Goal: Contribute content

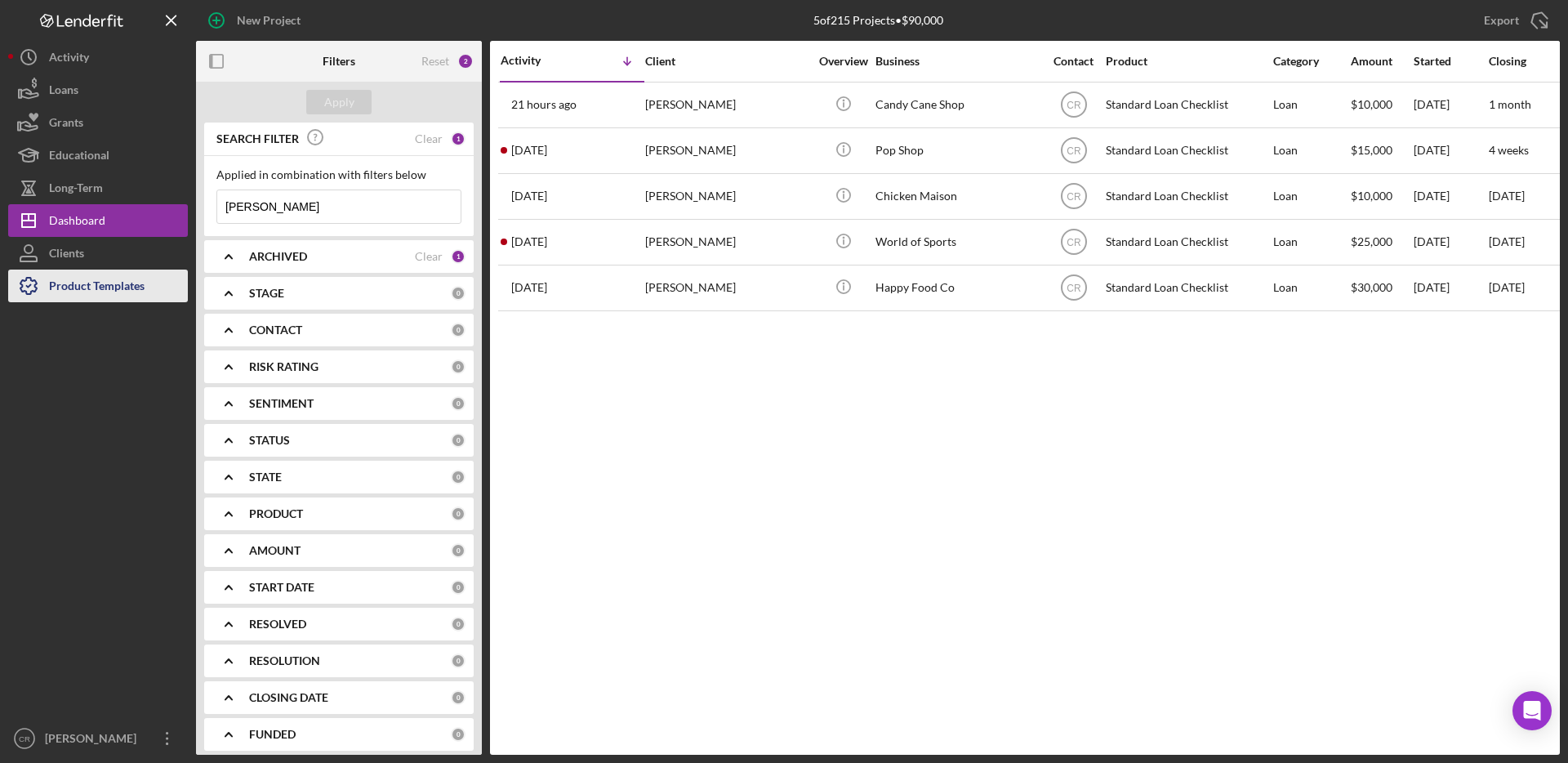
click at [136, 293] on div "Product Templates" at bounding box center [97, 288] width 95 height 36
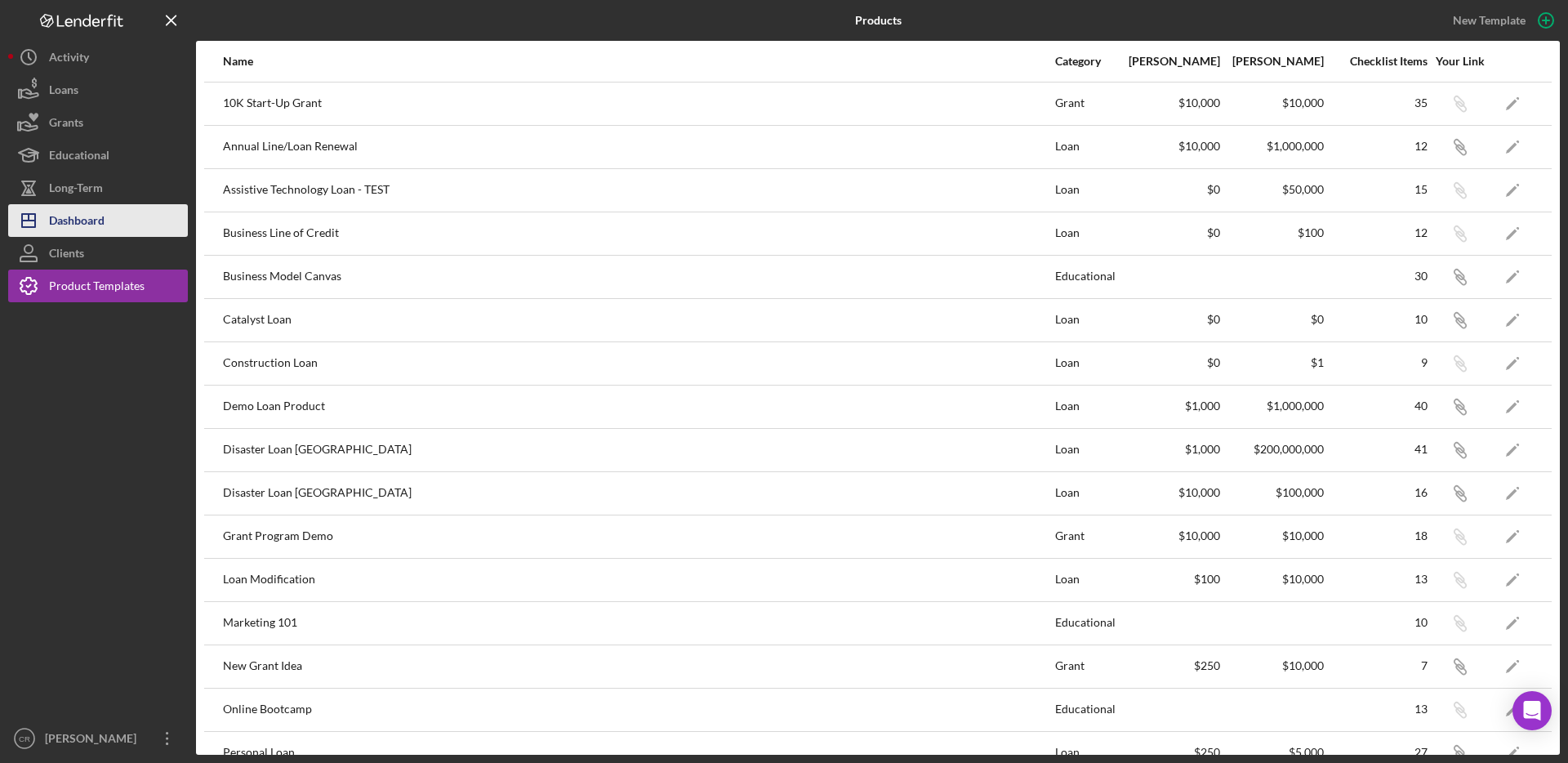
click at [111, 231] on button "Icon/Dashboard Dashboard" at bounding box center [97, 220] width 180 height 33
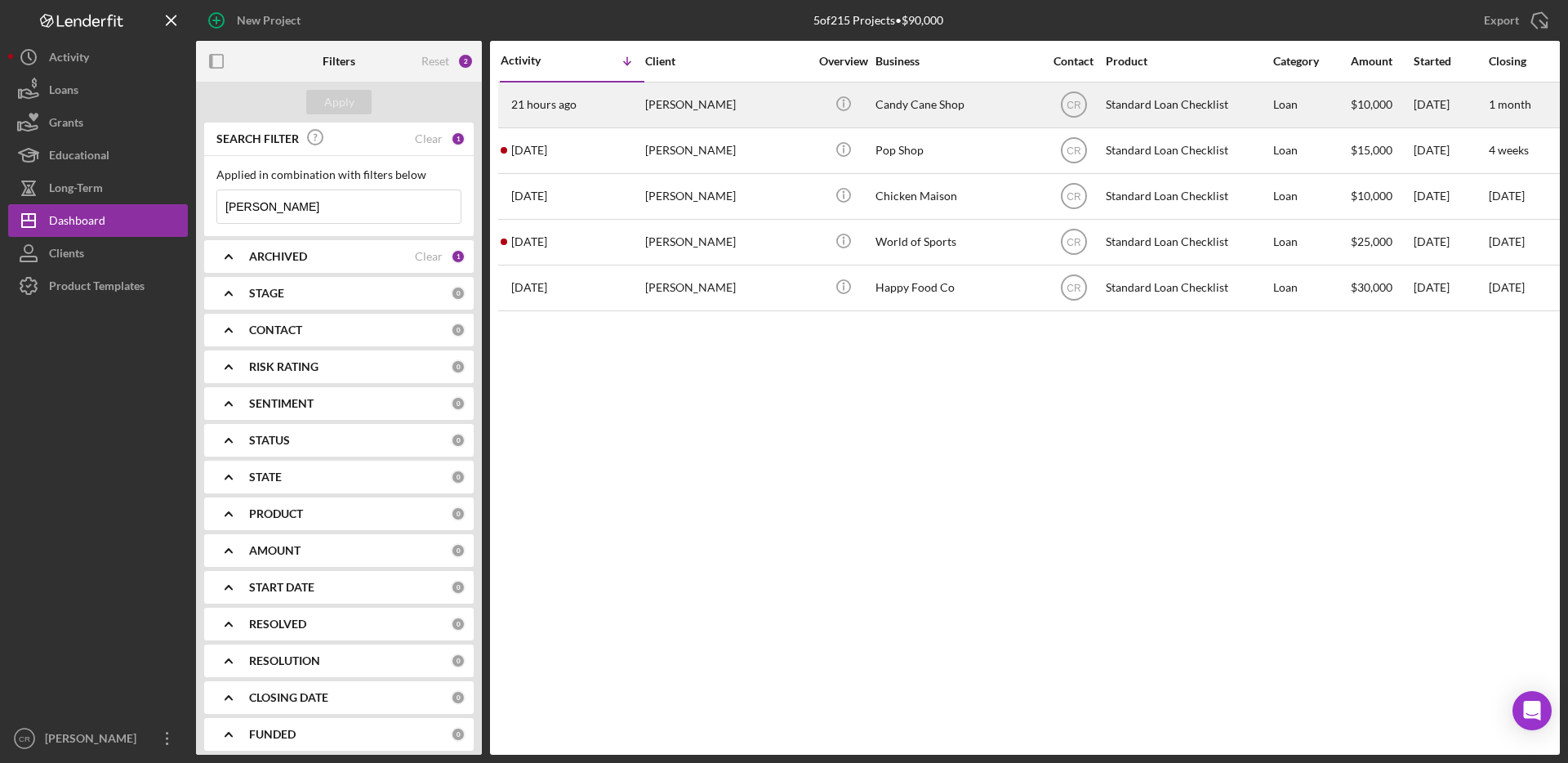
click at [731, 99] on div "[PERSON_NAME]" at bounding box center [727, 105] width 163 height 43
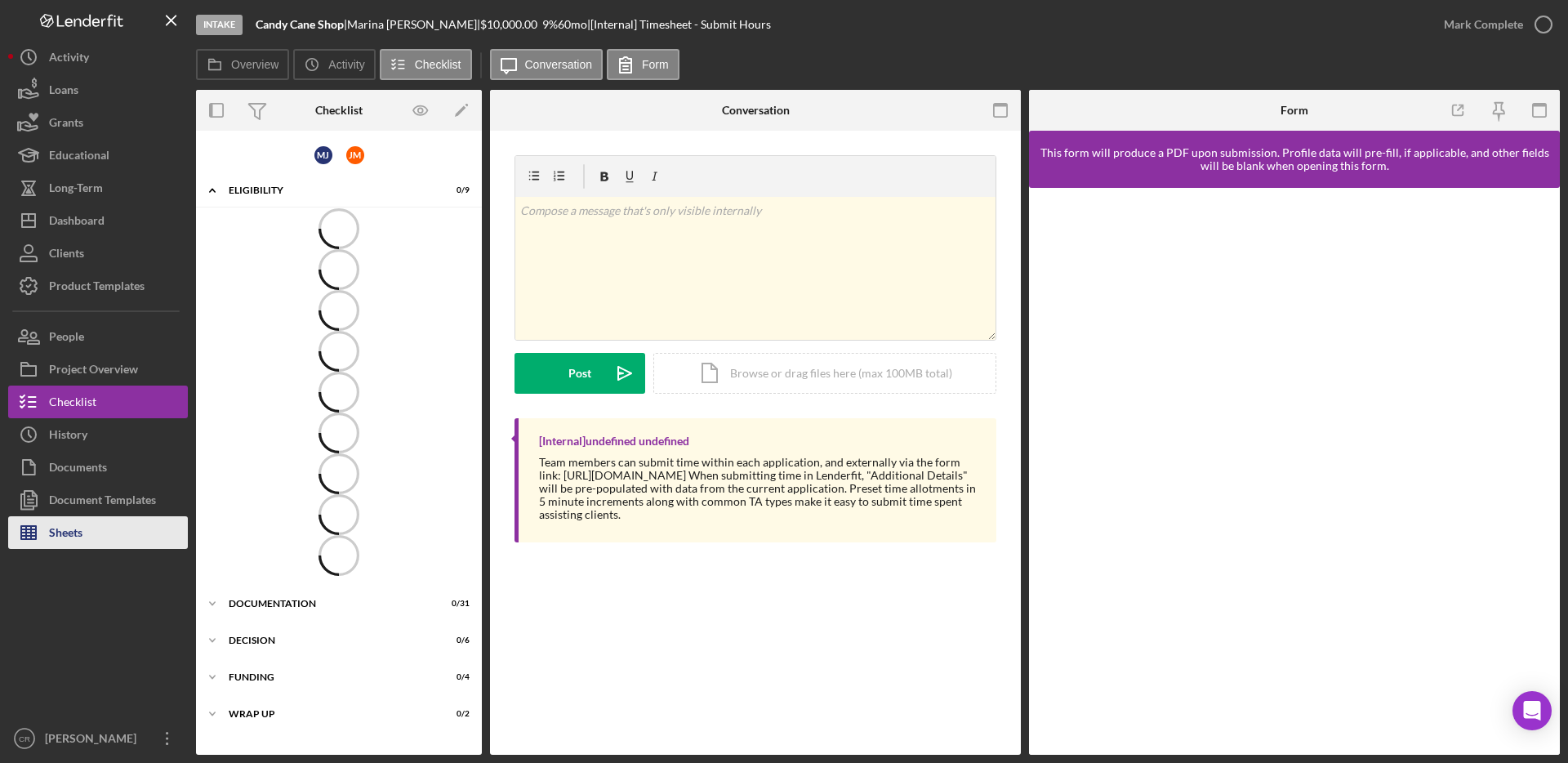
click at [124, 516] on button "Sheets" at bounding box center [97, 532] width 180 height 33
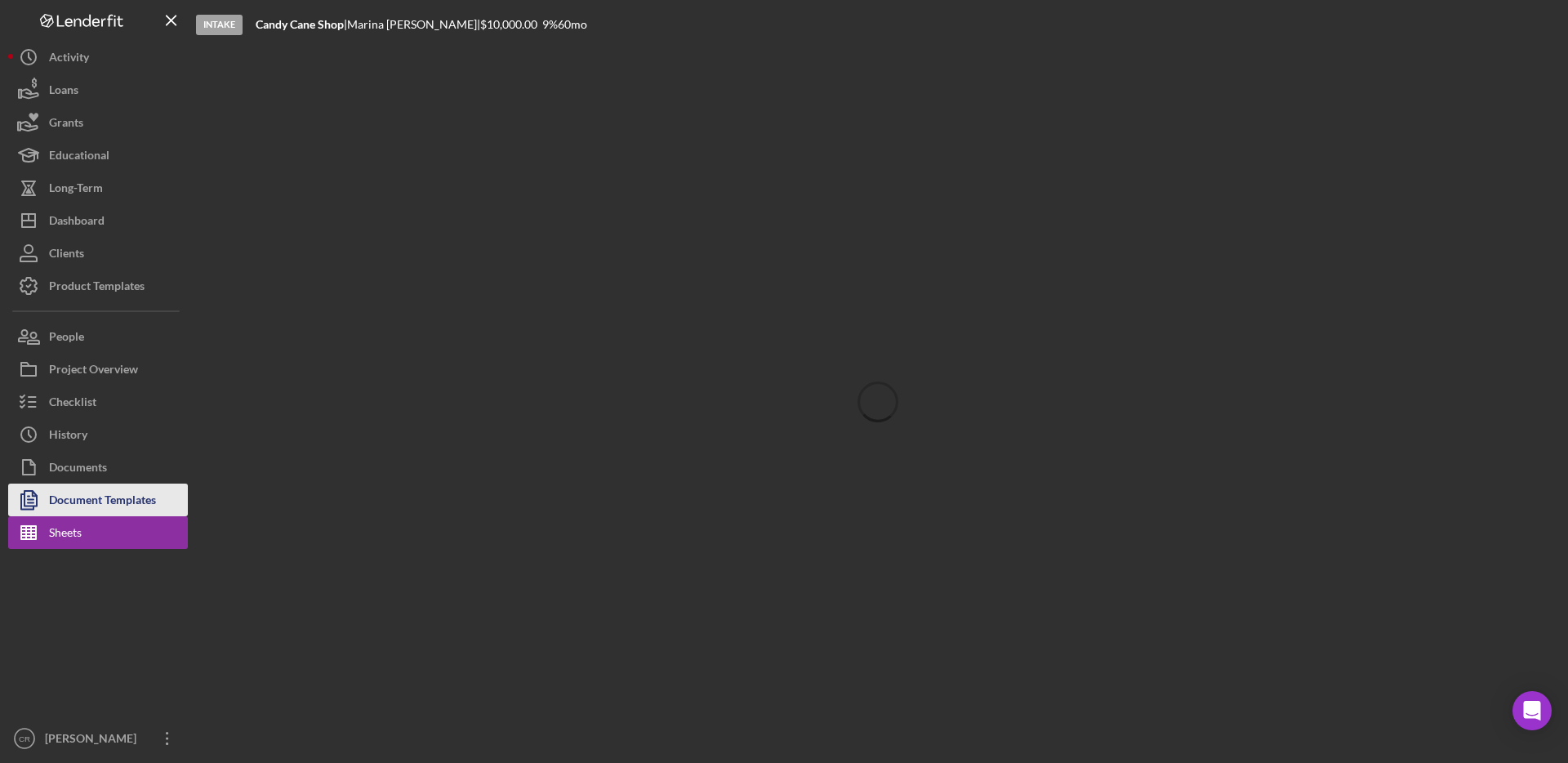
click at [134, 489] on div "Document Templates" at bounding box center [102, 502] width 107 height 36
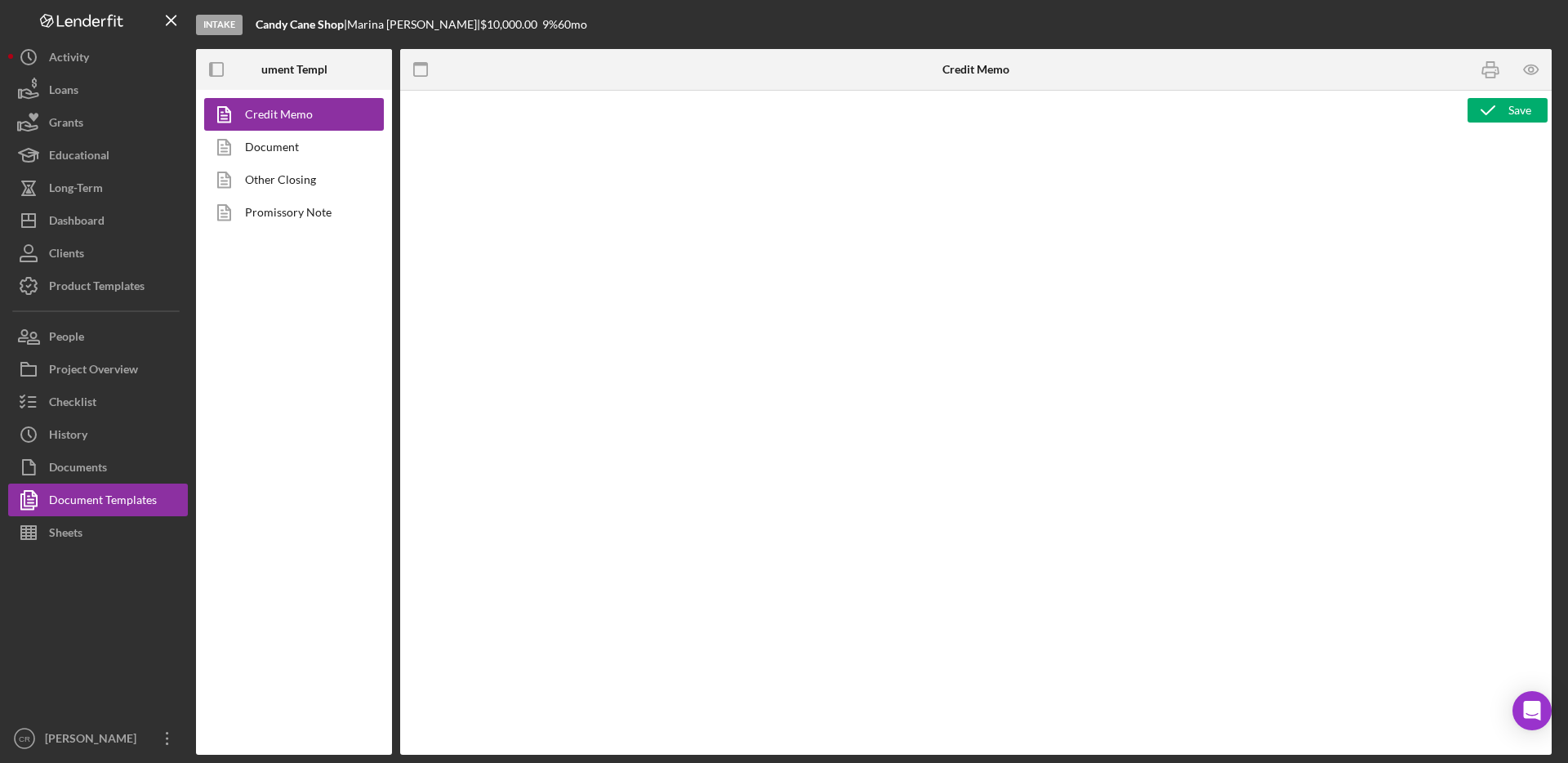
type textarea "<h2><strong><span id="Lender_Title" class="template-field mceNonEditable">Lende…"
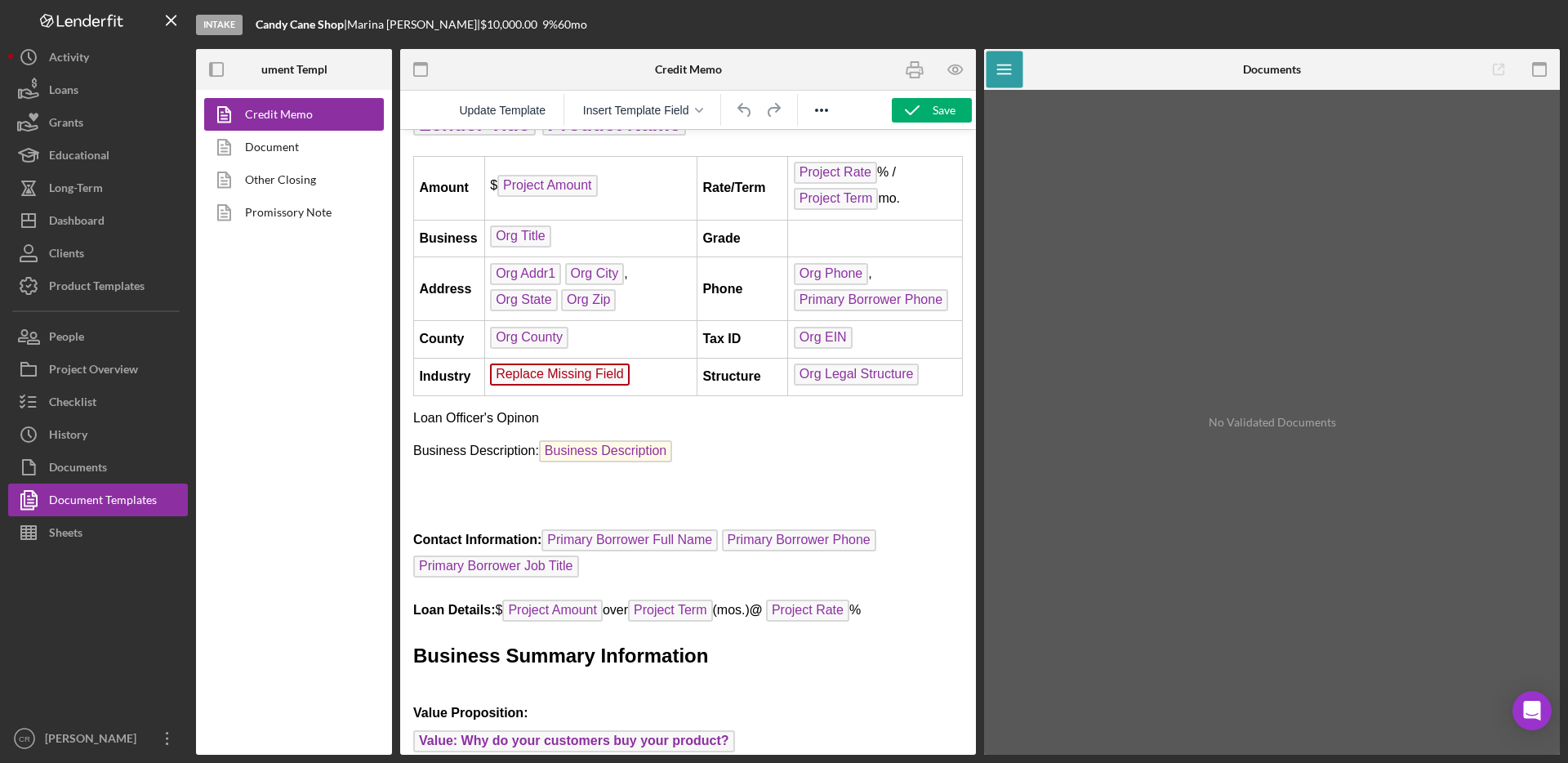
scroll to position [825, 0]
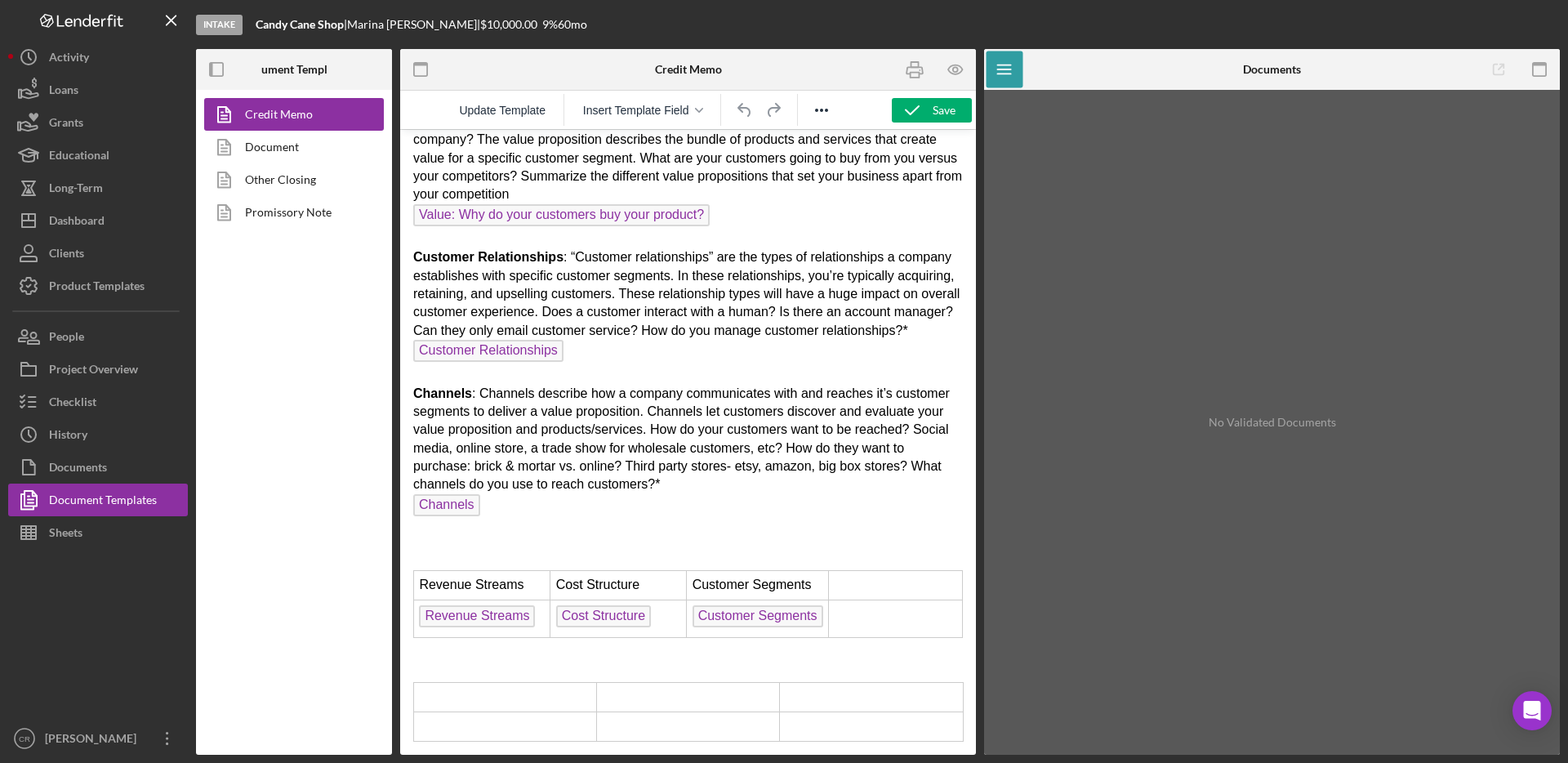
click at [585, 532] on p "Value: Why do your customers buy your product? : What is the value proposition …" at bounding box center [689, 335] width 550 height 444
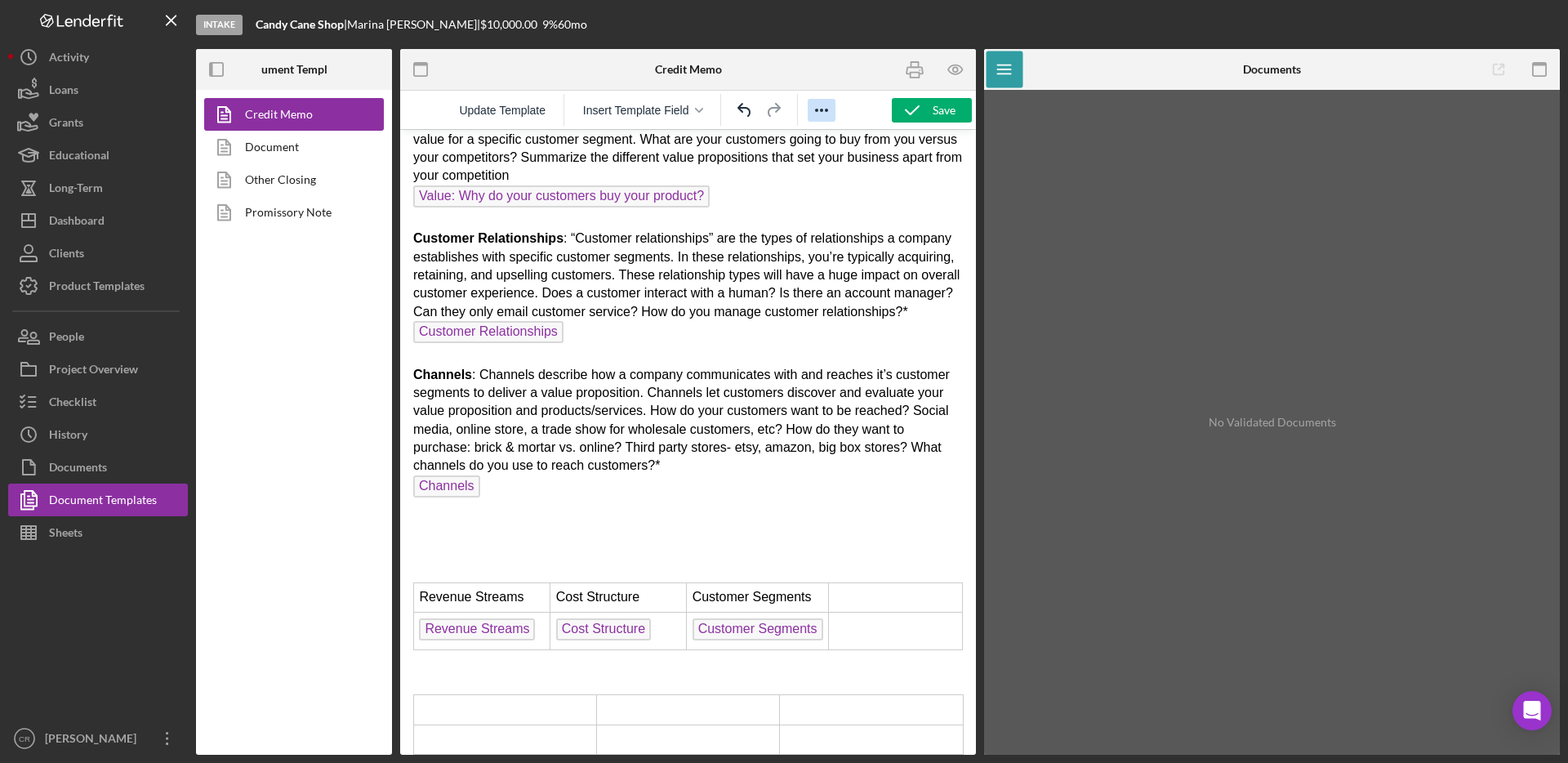
click at [823, 112] on icon "Reveal or hide additional toolbar items" at bounding box center [821, 110] width 20 height 20
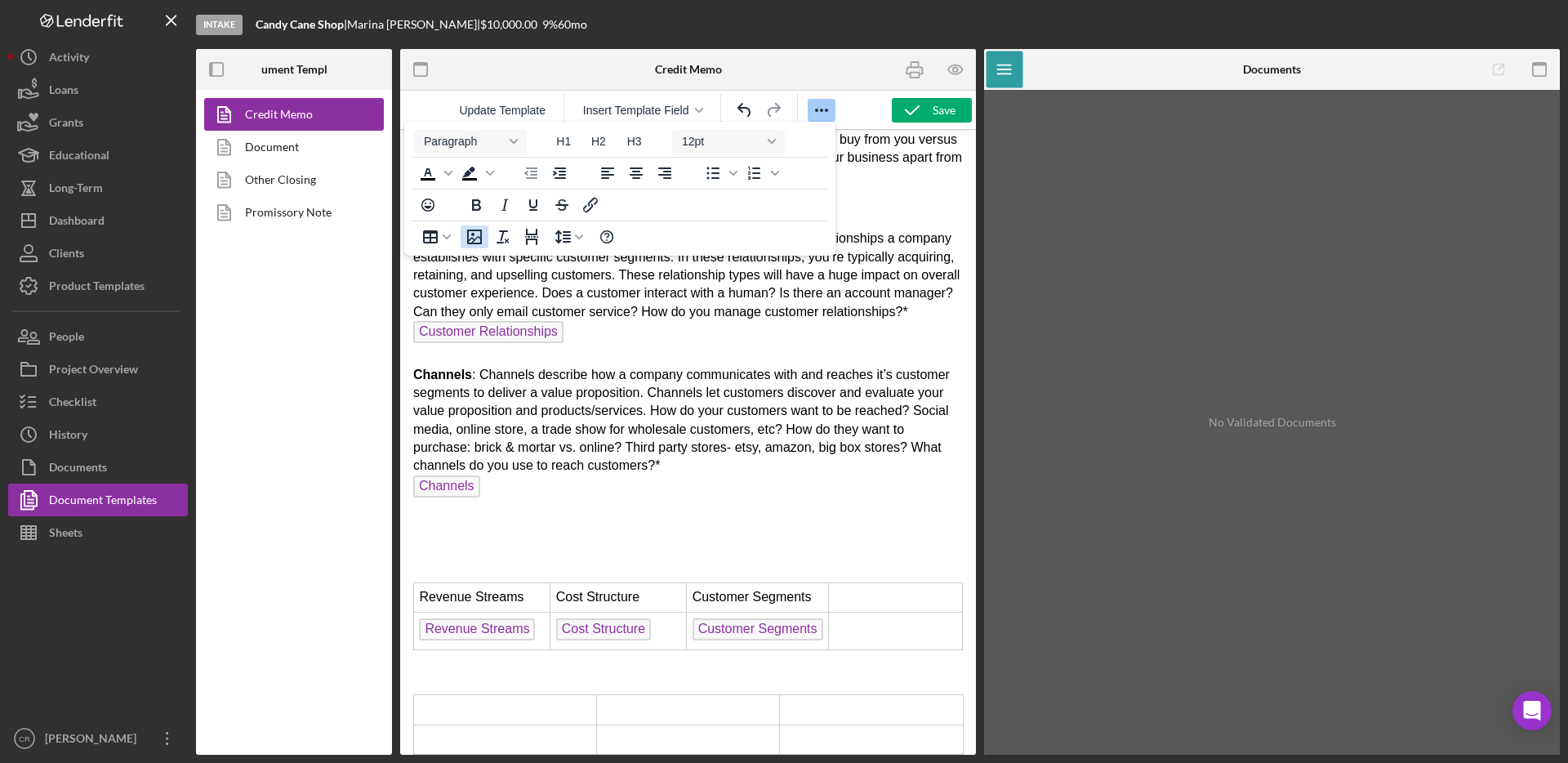
click at [475, 241] on icon "Insert/edit image" at bounding box center [474, 237] width 20 height 20
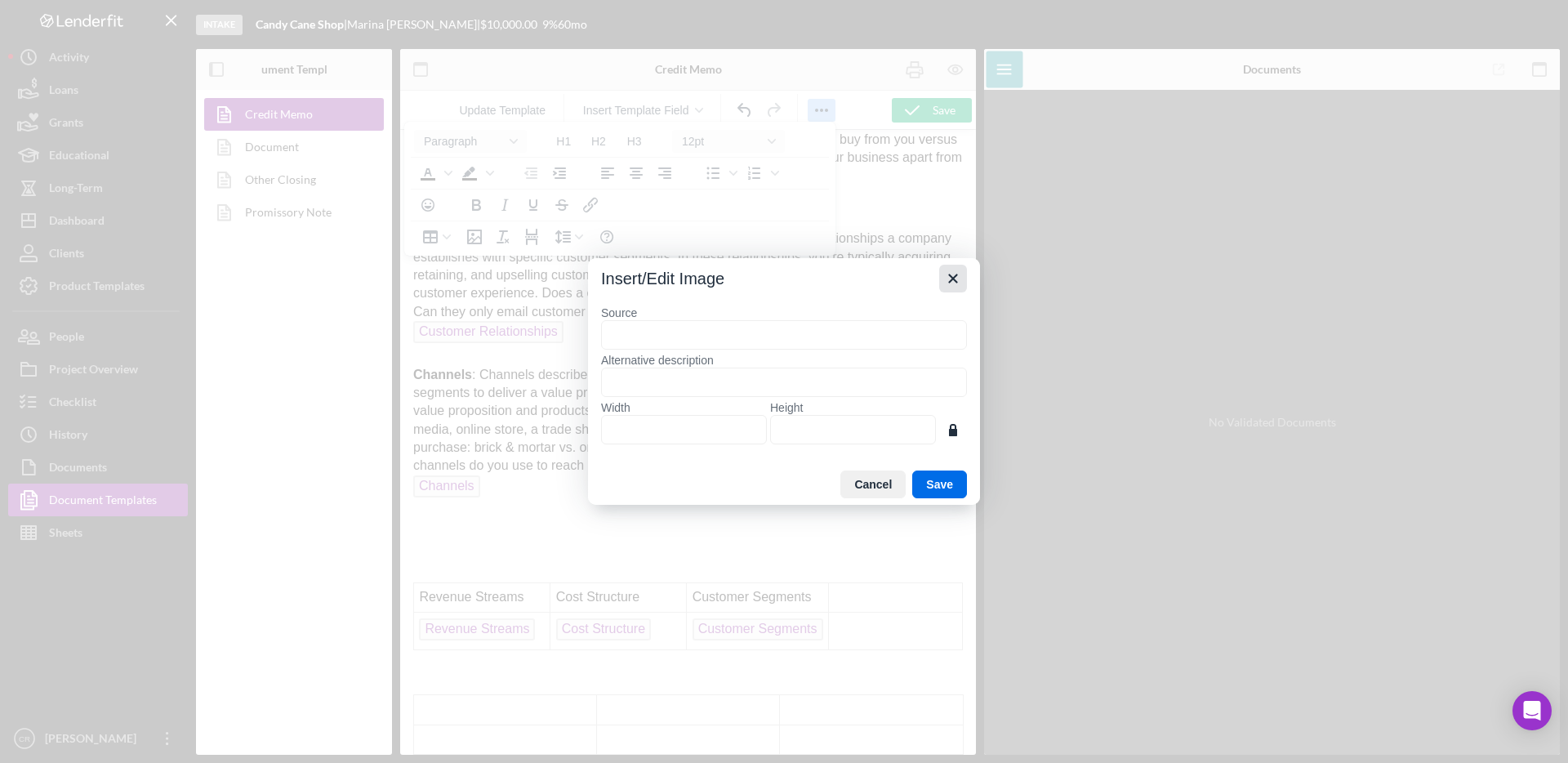
click at [953, 278] on icon "Close" at bounding box center [953, 278] width 9 height 9
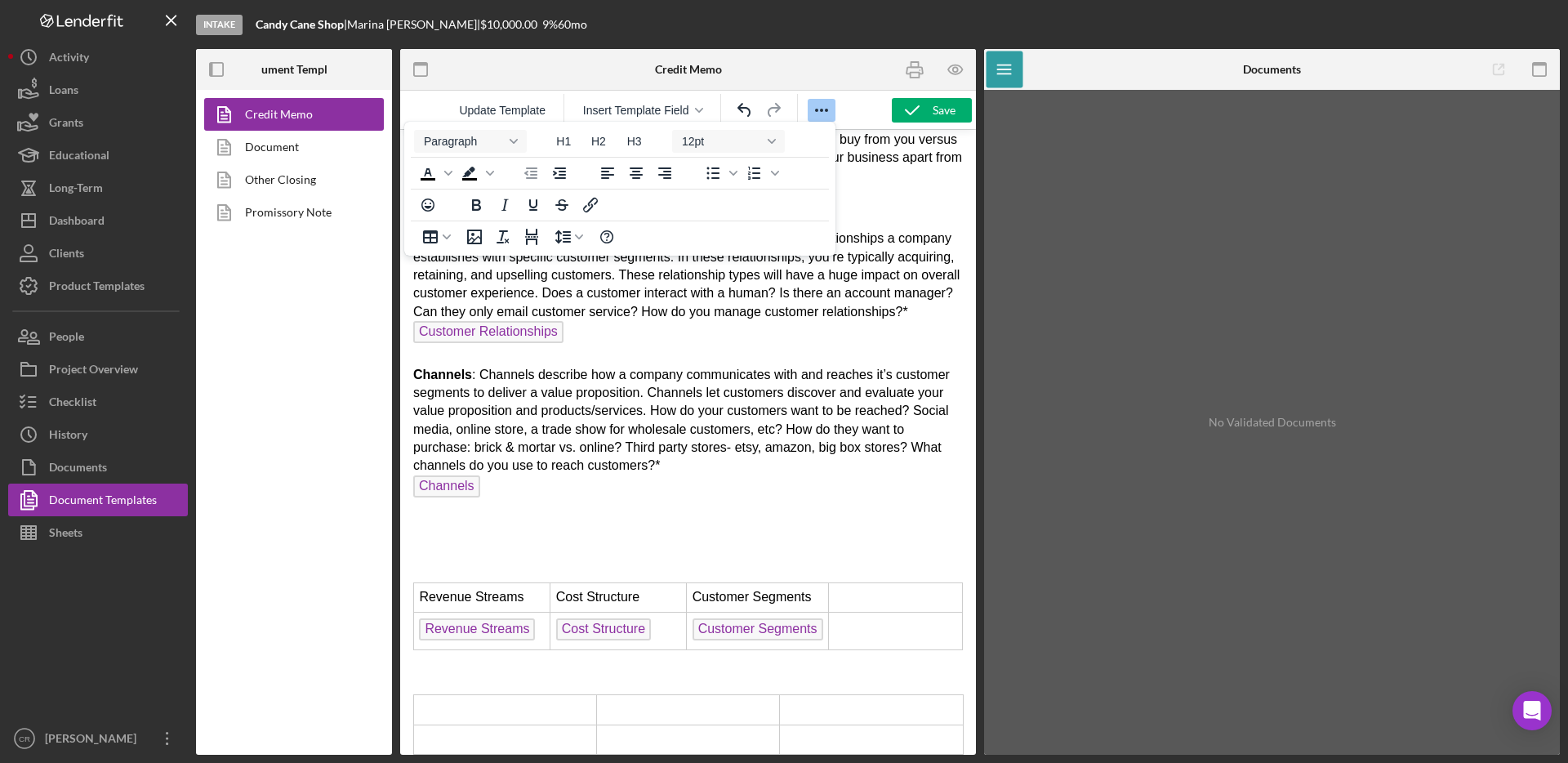
click at [435, 569] on p "Rich Text Area. Press ALT-0 for help." at bounding box center [689, 560] width 550 height 18
click at [446, 569] on p "Rich Text Area. Press ALT-0 for help." at bounding box center [689, 560] width 550 height 18
click at [483, 238] on icon "Insert/edit image" at bounding box center [474, 237] width 20 height 20
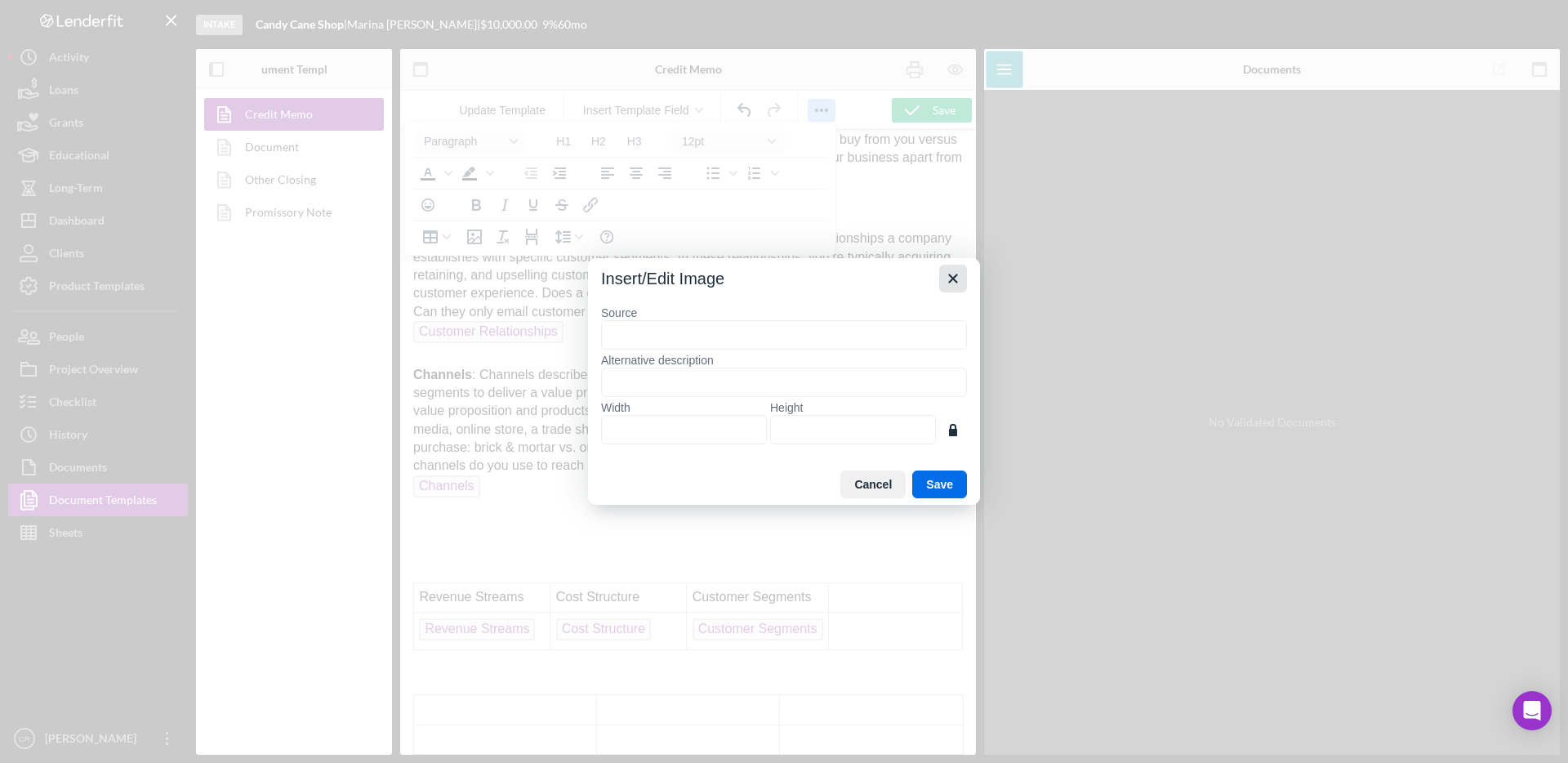
click at [954, 274] on icon "Close" at bounding box center [953, 278] width 20 height 20
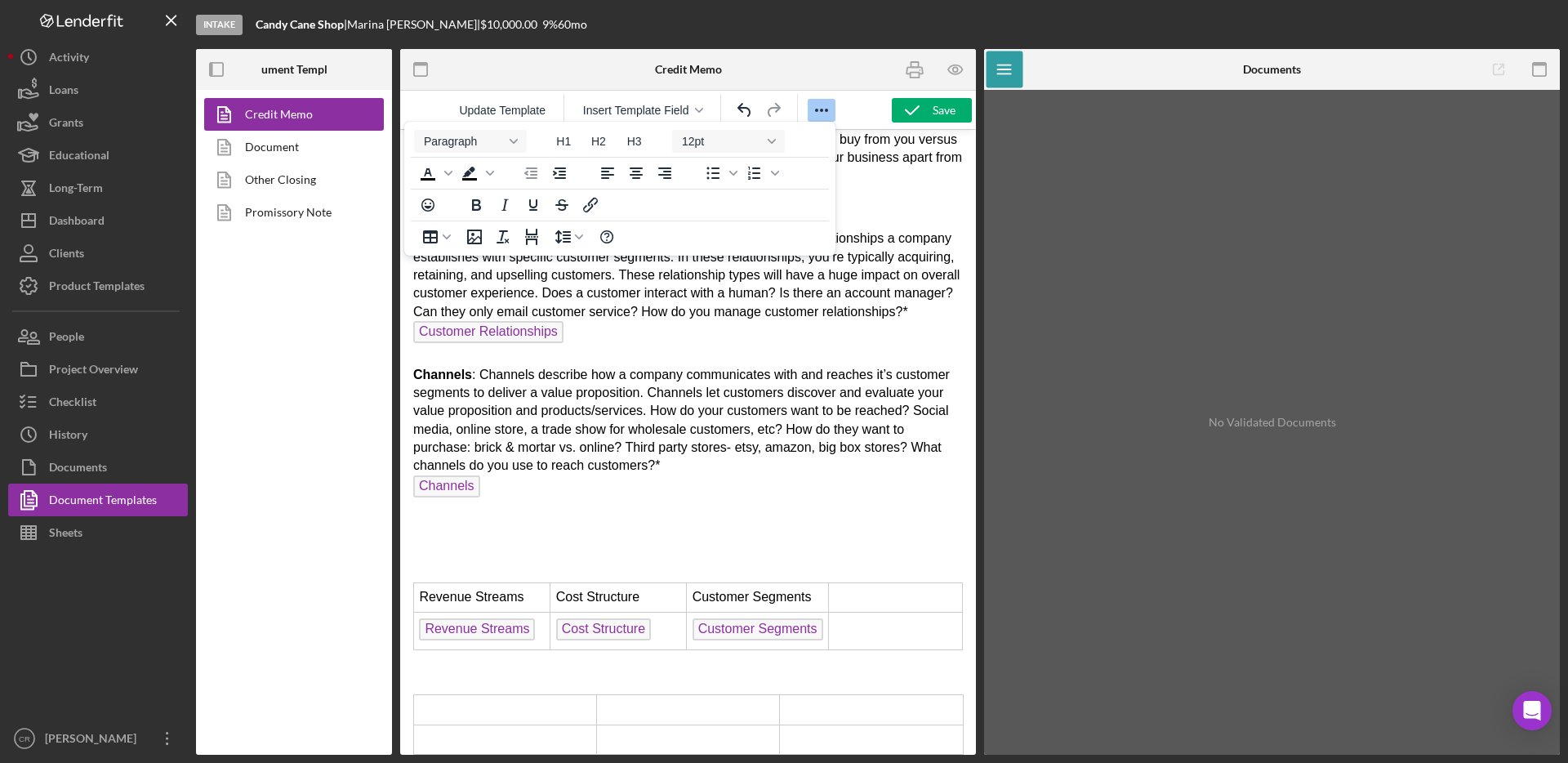
click at [435, 538] on p "Value: Why do your customers buy your product? : What is the value proposition …" at bounding box center [689, 316] width 550 height 444
click at [429, 565] on body "Lender Title - Product Name Amount $ Project Amount Rate/Term Project Rate % / …" at bounding box center [689, 37] width 550 height 1433
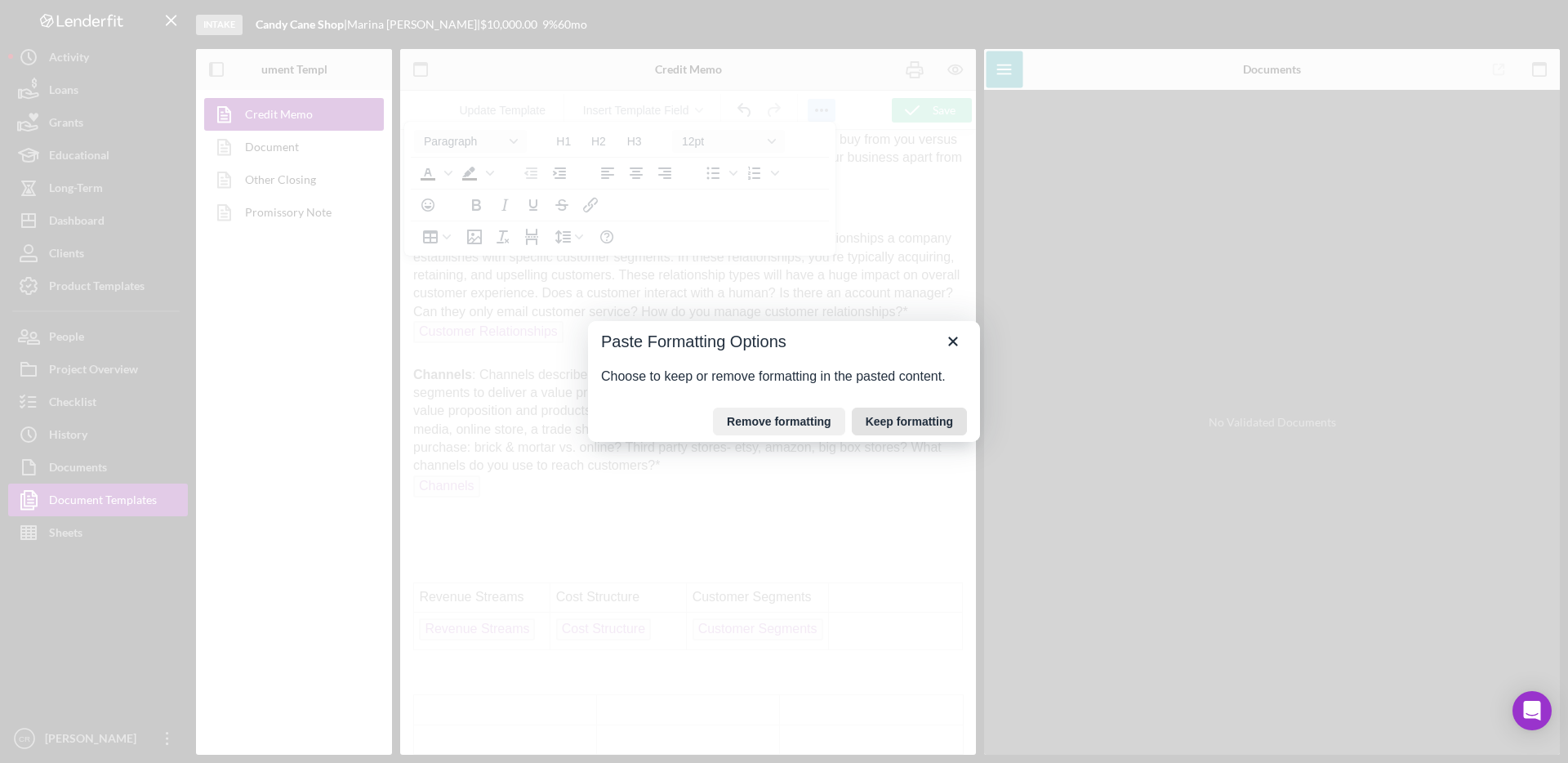
click at [874, 424] on button "Keep formatting" at bounding box center [909, 421] width 115 height 28
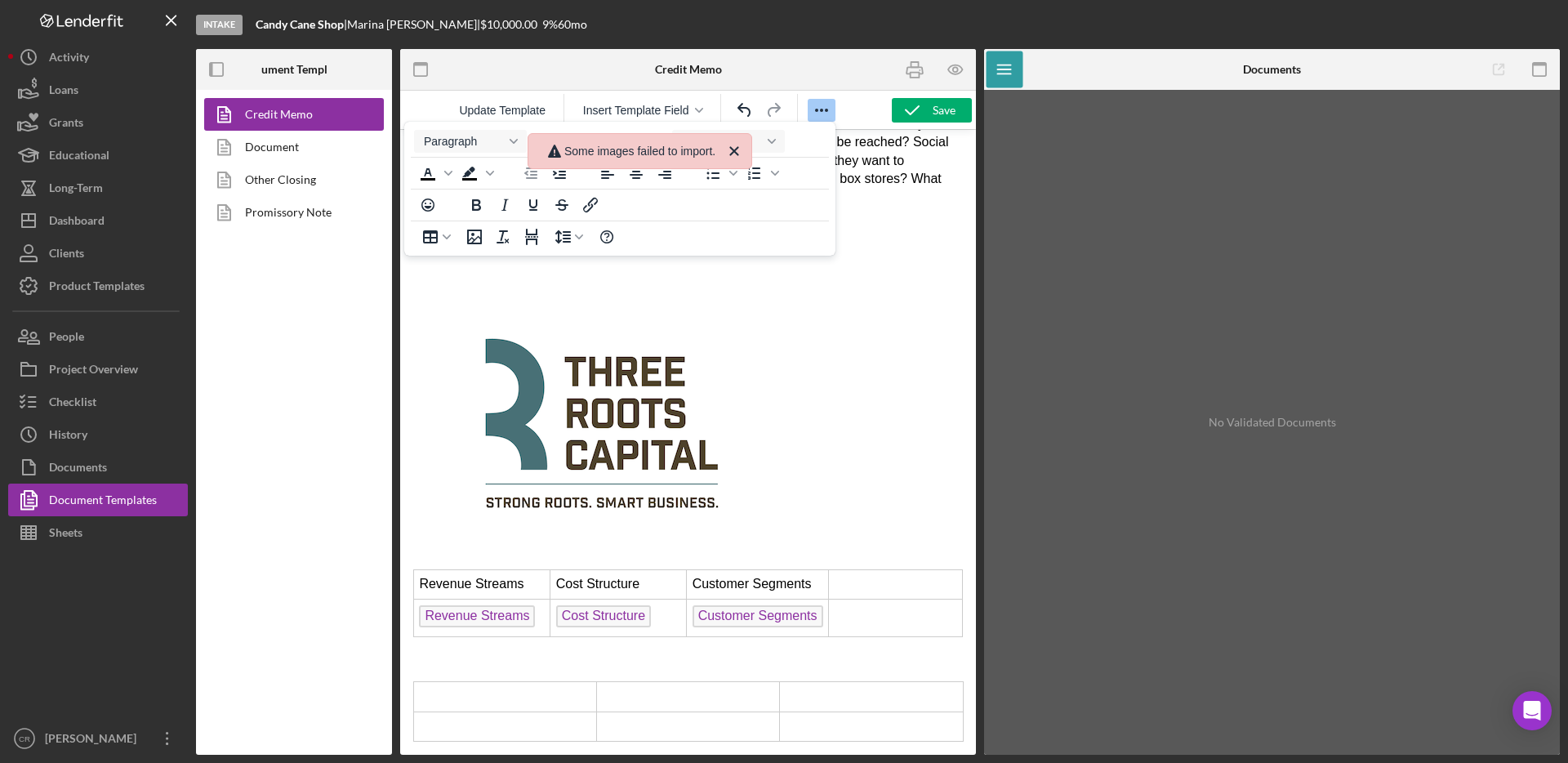
scroll to position [1111, 0]
click at [848, 480] on p "Rich Text Area. Press ALT-0 for help." at bounding box center [689, 420] width 550 height 274
click at [743, 152] on icon "Close" at bounding box center [734, 151] width 20 height 20
click at [840, 535] on p "Rich Text Area. Press ALT-0 for help." at bounding box center [689, 420] width 550 height 274
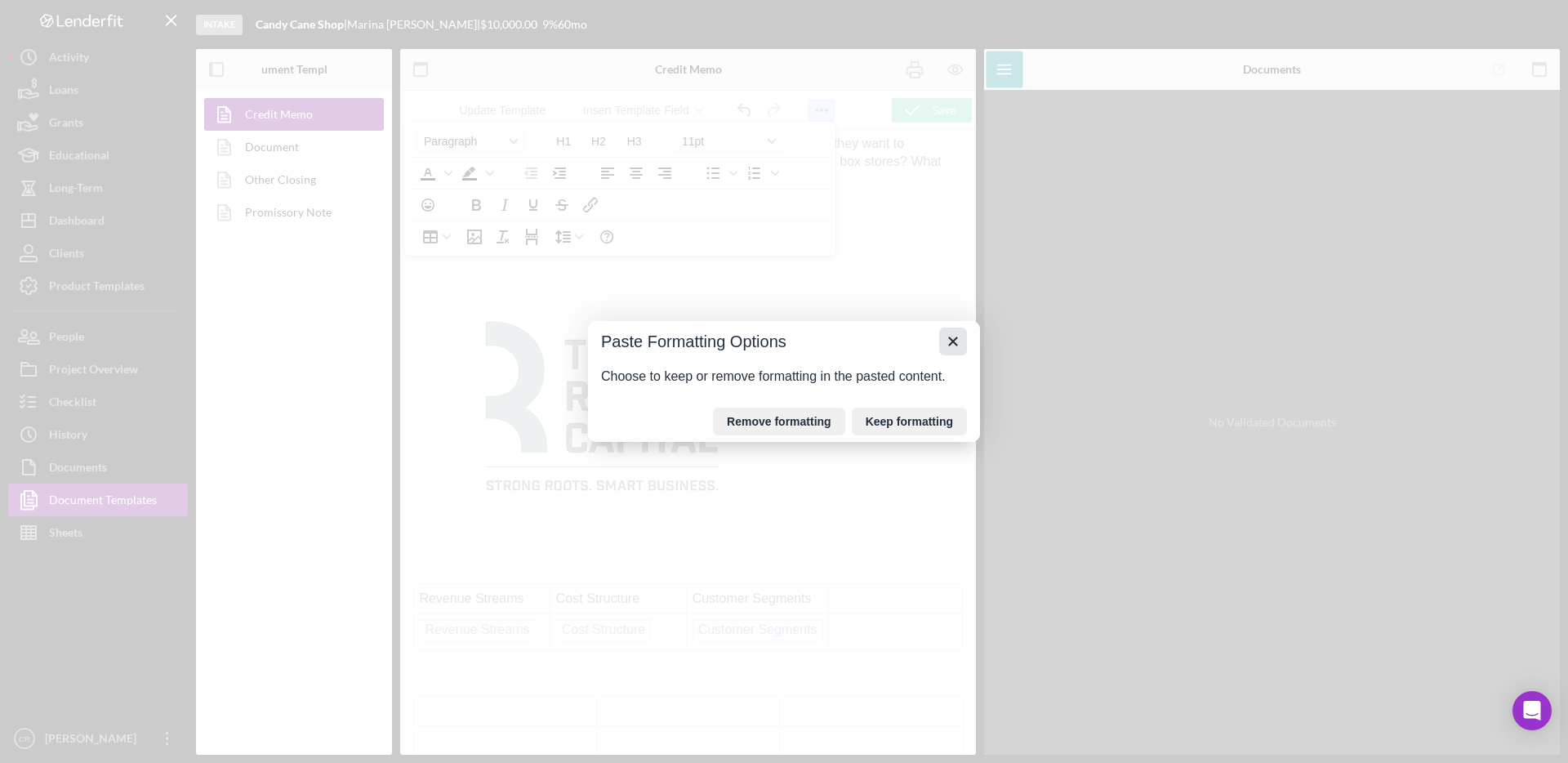
click at [954, 347] on icon "Close" at bounding box center [953, 341] width 20 height 20
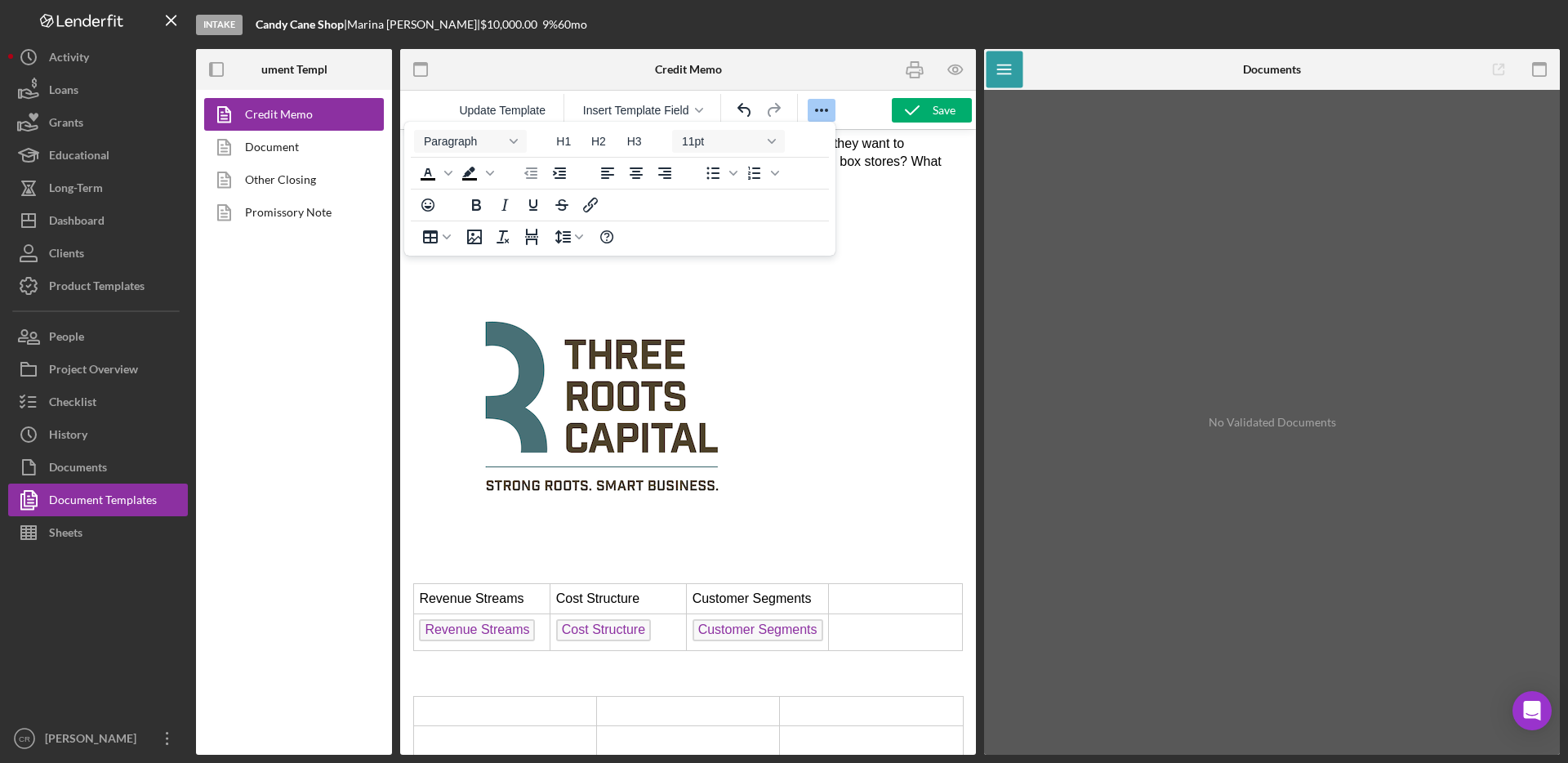
click at [612, 414] on img "Rich Text Area. Press ALT-0 for help." at bounding box center [604, 400] width 381 height 269
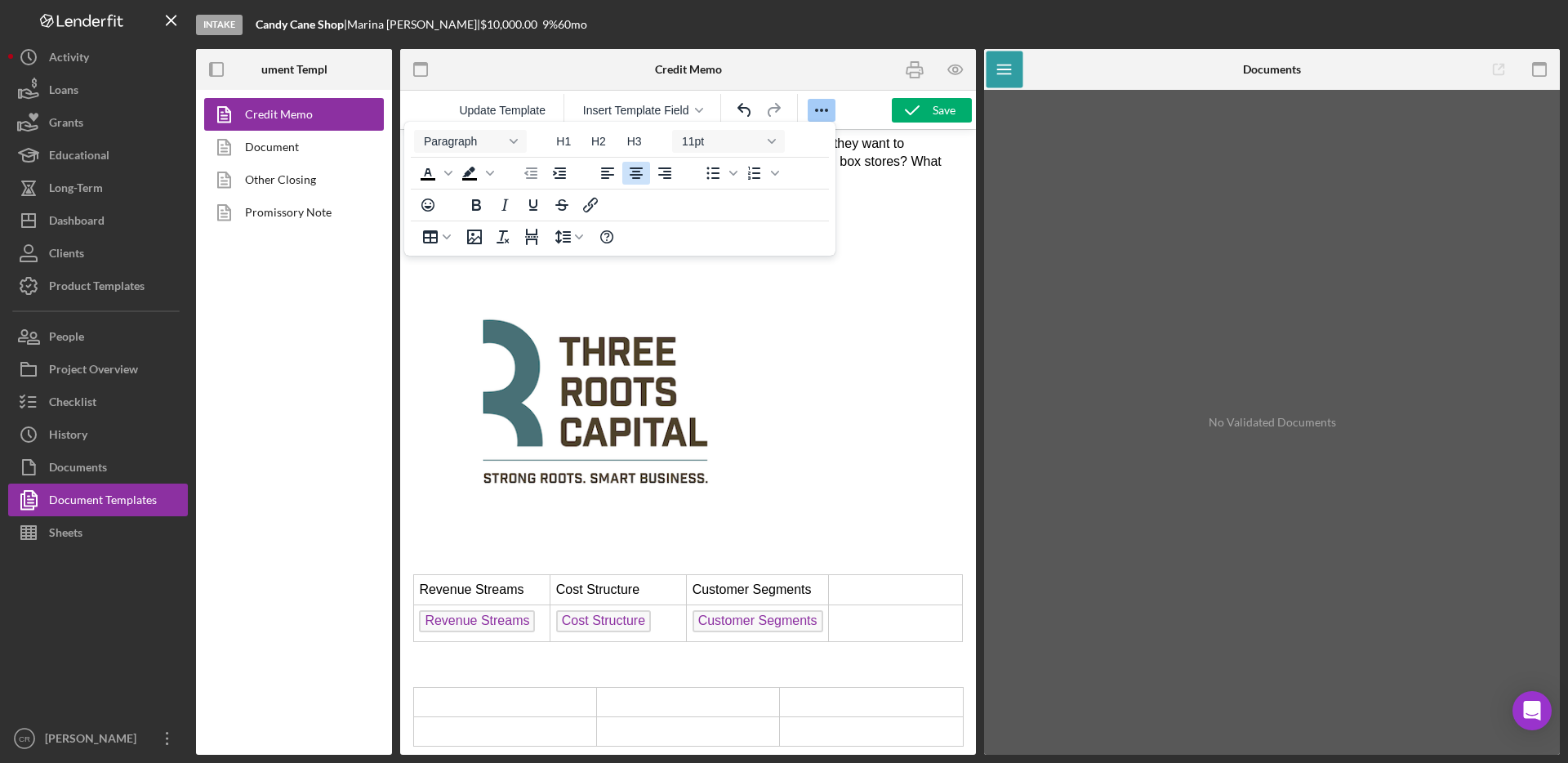
click at [639, 173] on icon "Align center" at bounding box center [636, 173] width 20 height 20
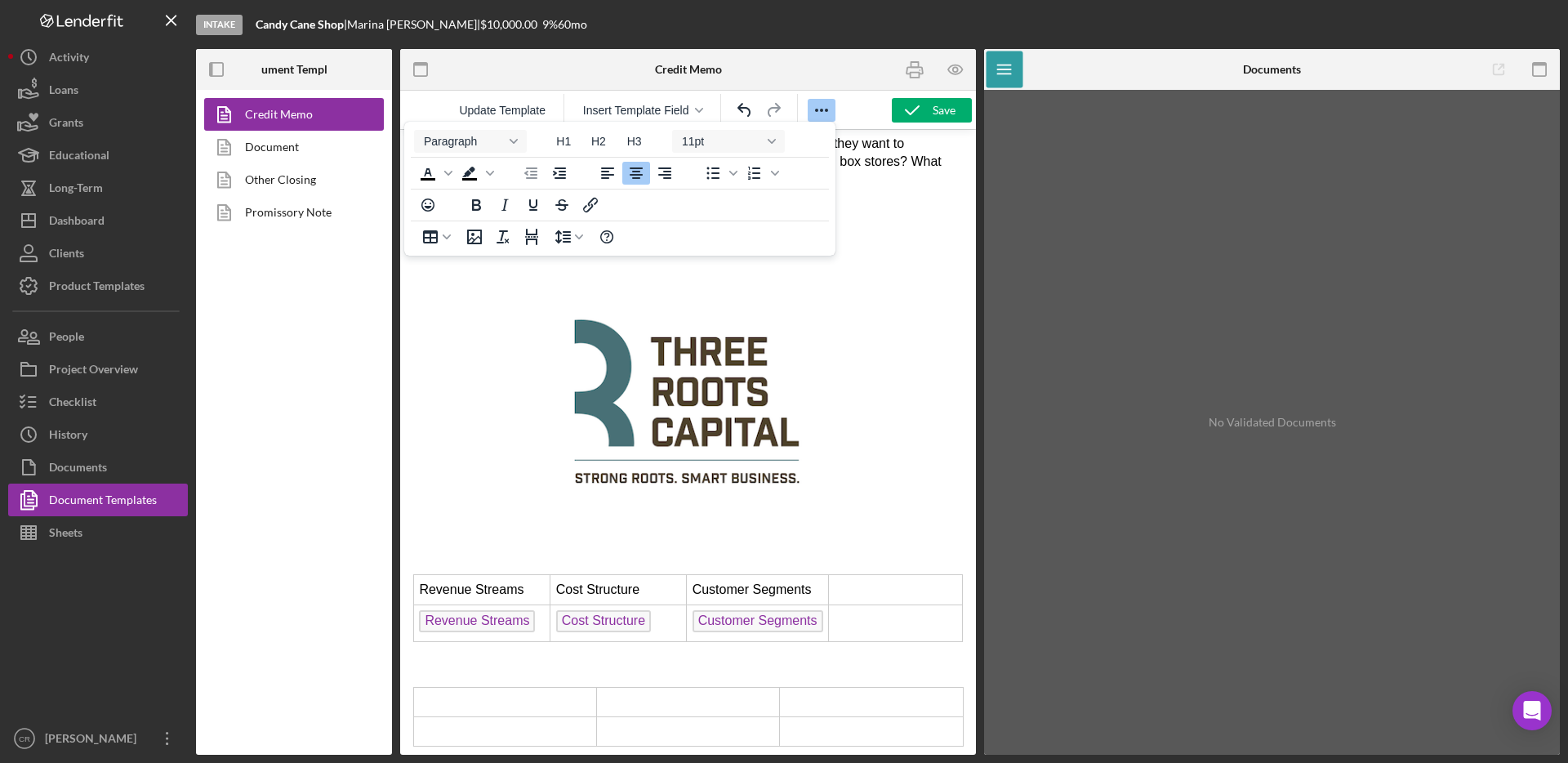
click at [869, 441] on p "Rich Text Area. Press ALT-0 for help." at bounding box center [689, 397] width 550 height 264
click at [611, 175] on icon "Align left" at bounding box center [607, 173] width 13 height 11
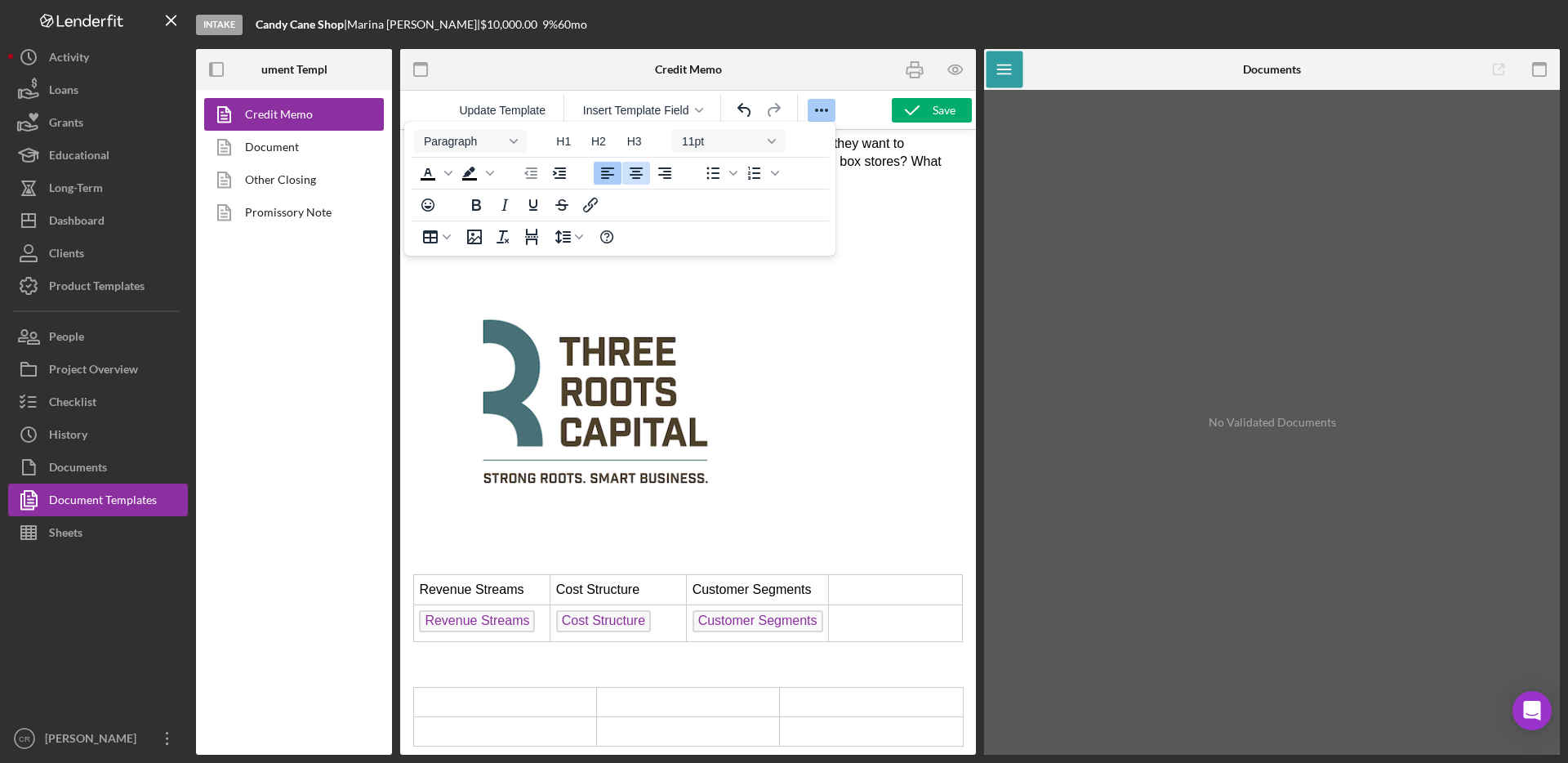
click at [637, 181] on icon "Align center" at bounding box center [636, 173] width 20 height 20
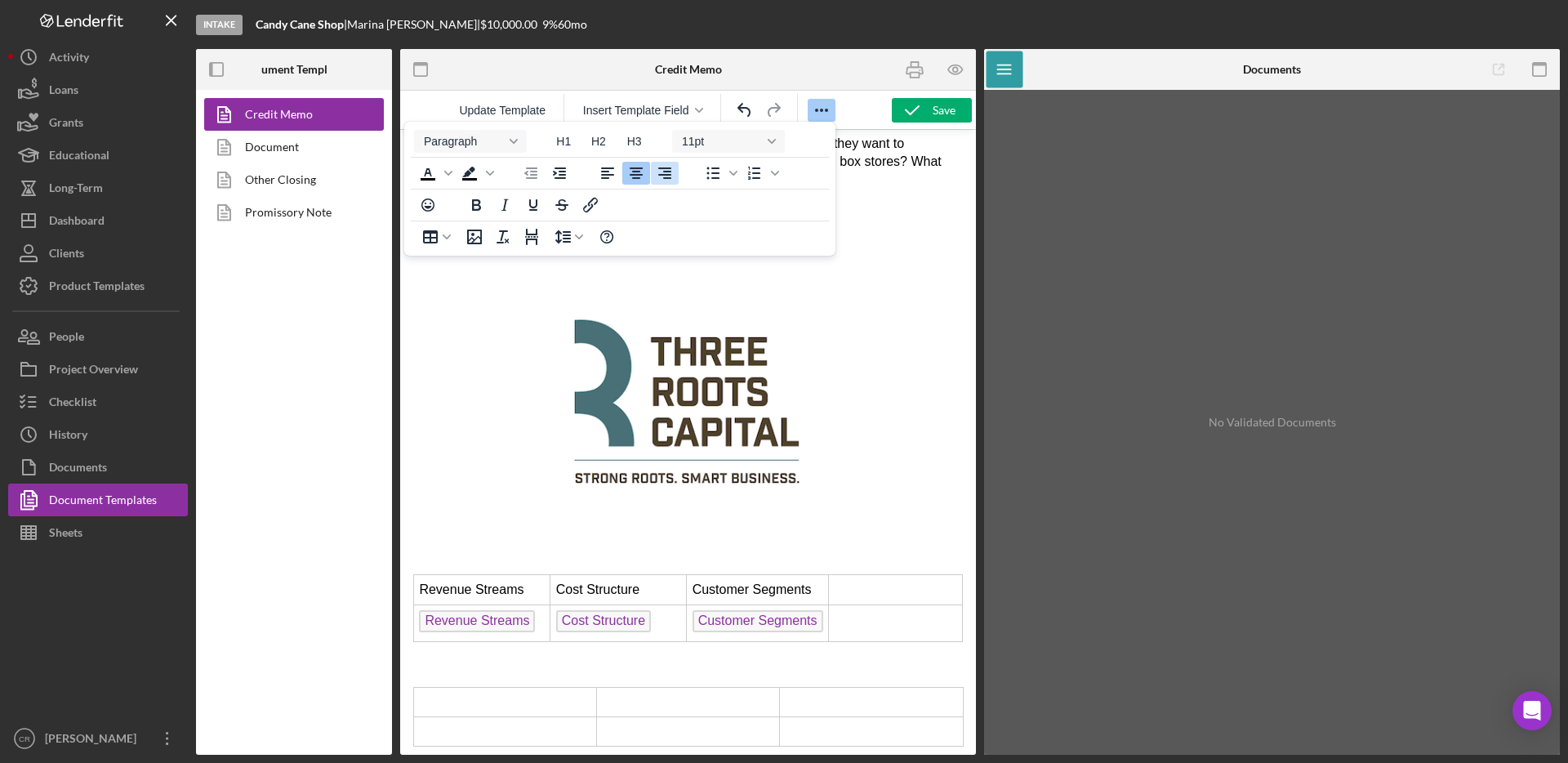
click at [663, 177] on icon "Align right" at bounding box center [664, 173] width 20 height 20
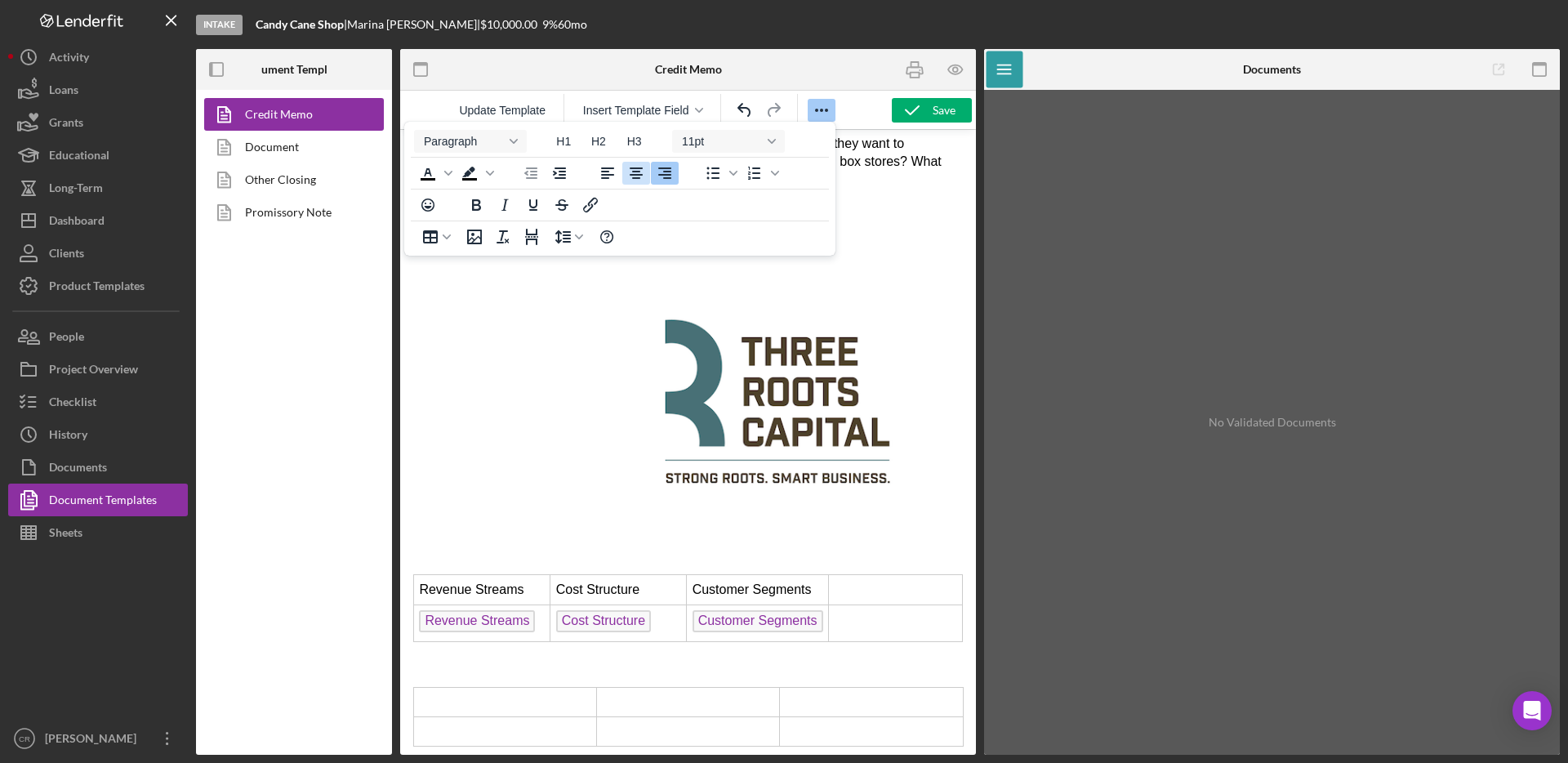
click at [624, 176] on button "Align center" at bounding box center [637, 173] width 28 height 23
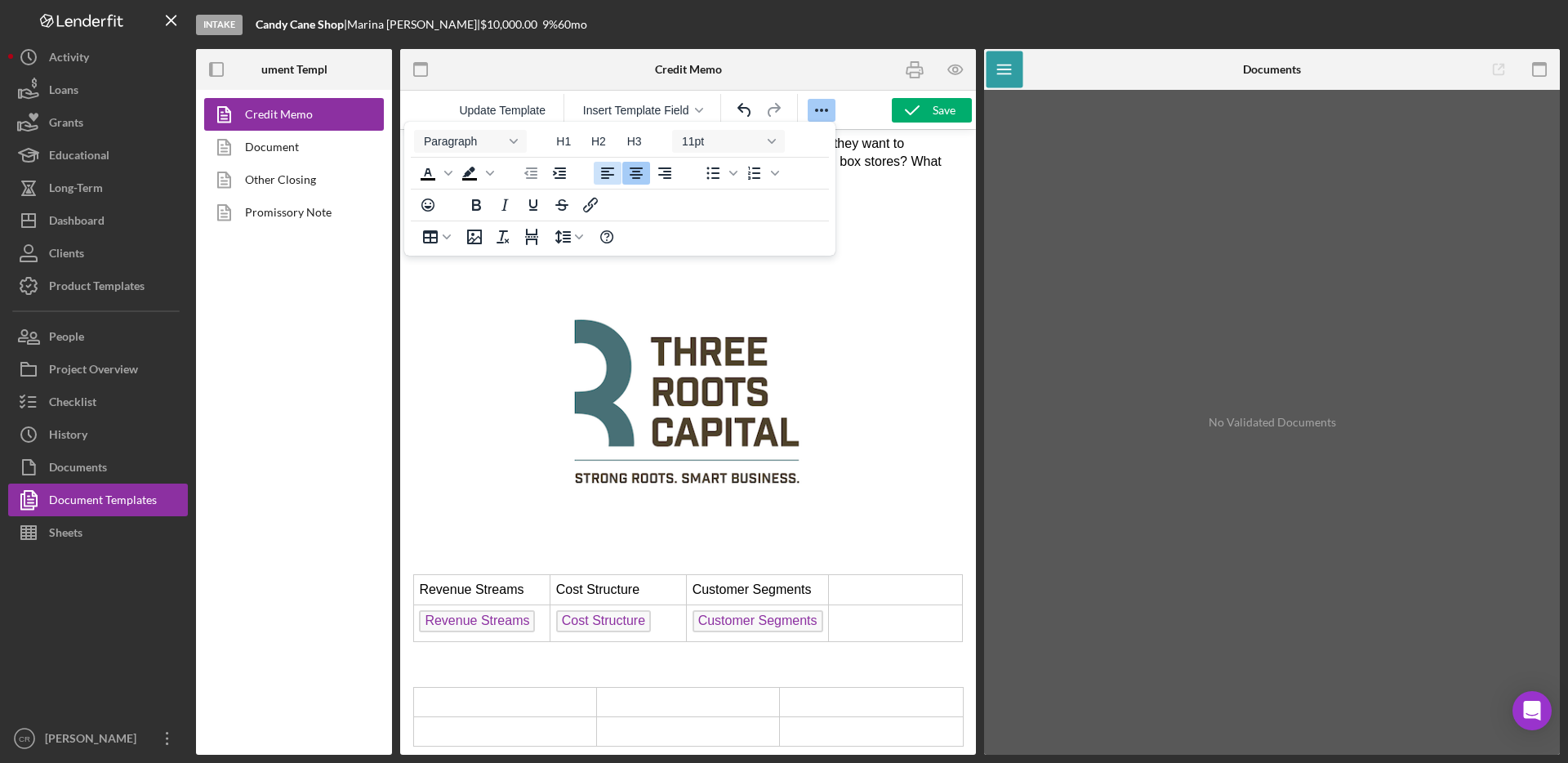
click at [603, 178] on icon "Align left" at bounding box center [607, 173] width 13 height 11
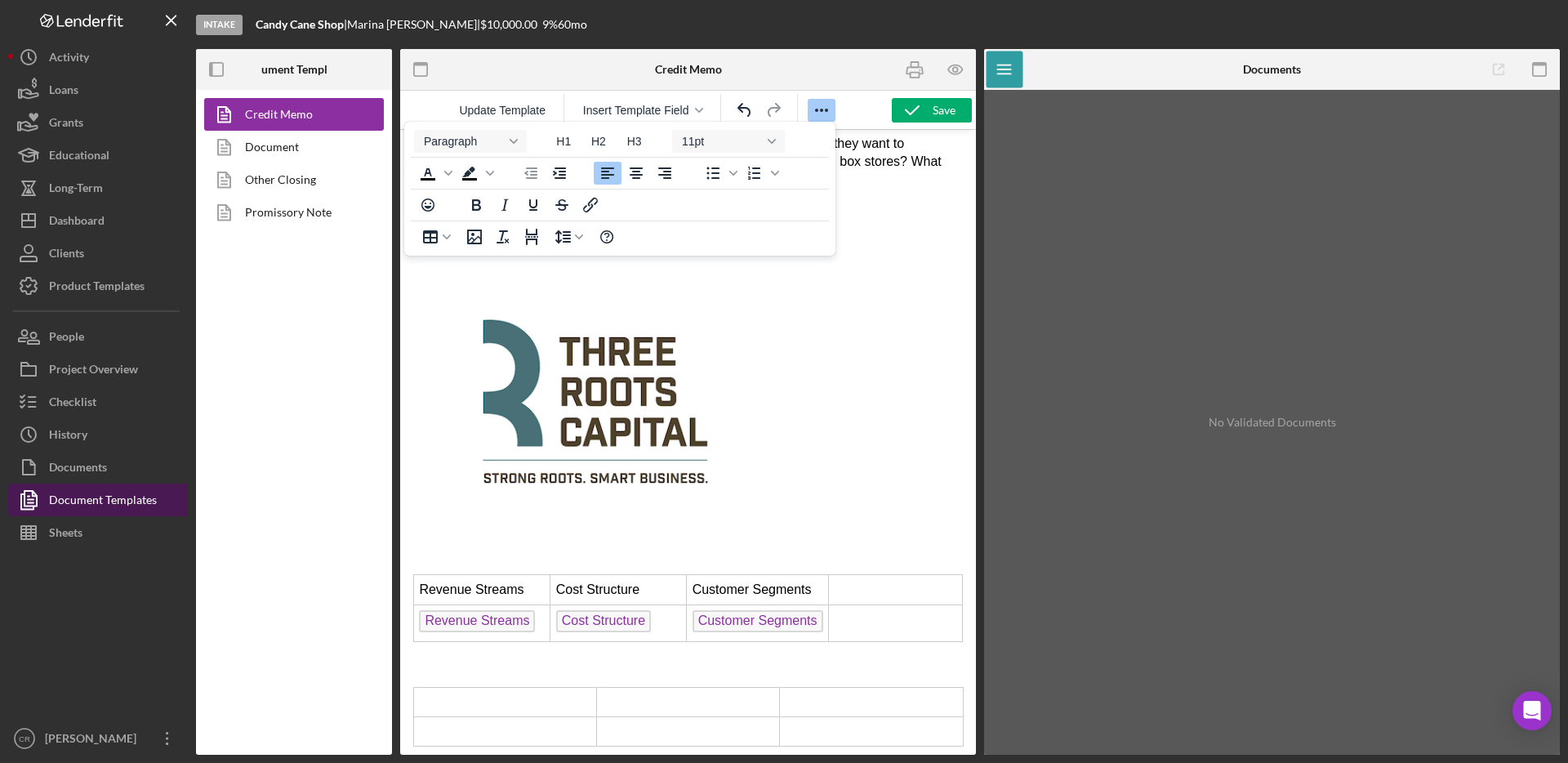
click at [121, 499] on div "Document Templates" at bounding box center [103, 502] width 108 height 36
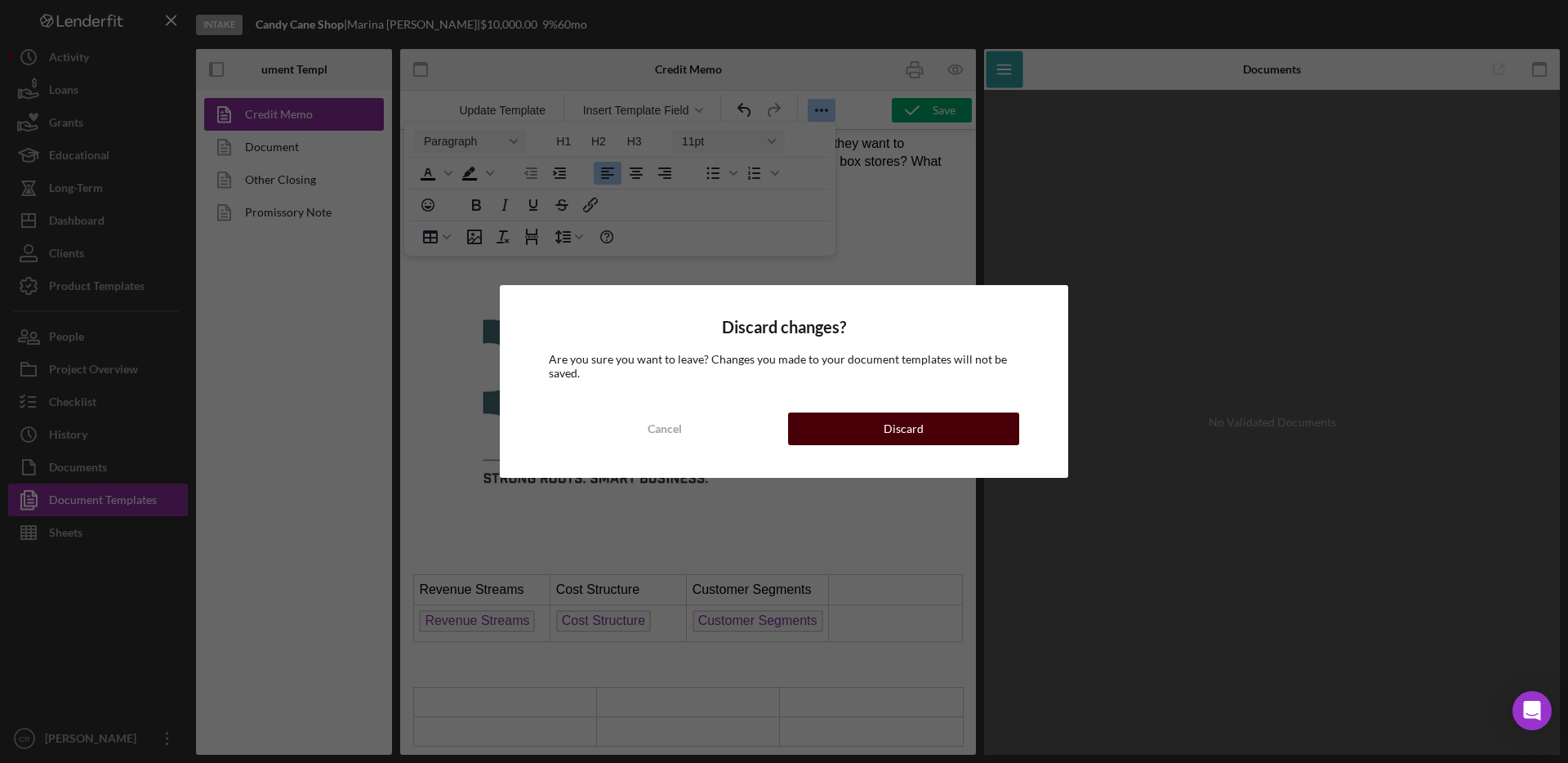
click at [902, 429] on div "Discard" at bounding box center [904, 429] width 40 height 33
